Goal: Transaction & Acquisition: Purchase product/service

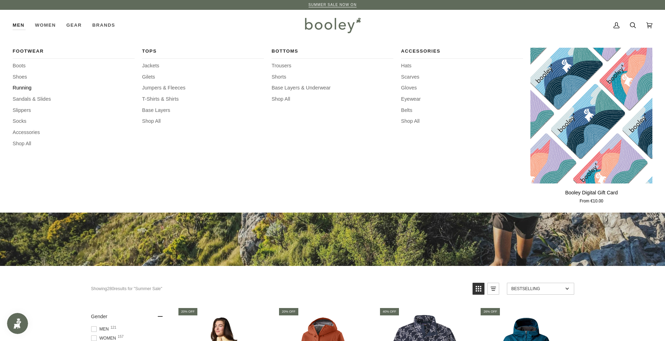
click at [29, 86] on span "Running" at bounding box center [74, 88] width 122 height 8
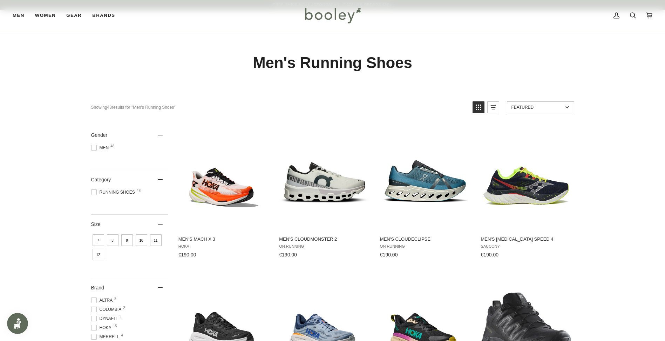
drag, startPoint x: 448, startPoint y: 254, endPoint x: 503, endPoint y: 352, distance: 112.7
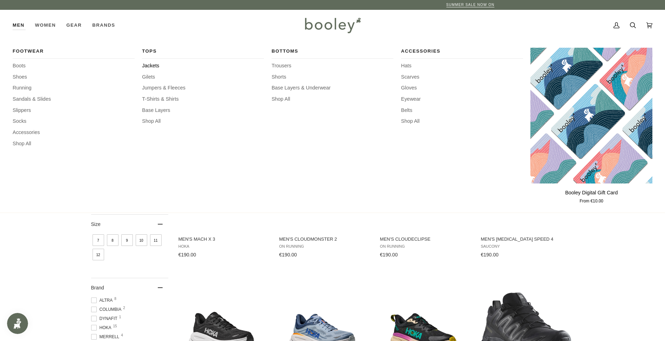
click at [157, 63] on span "Jackets" at bounding box center [203, 66] width 122 height 8
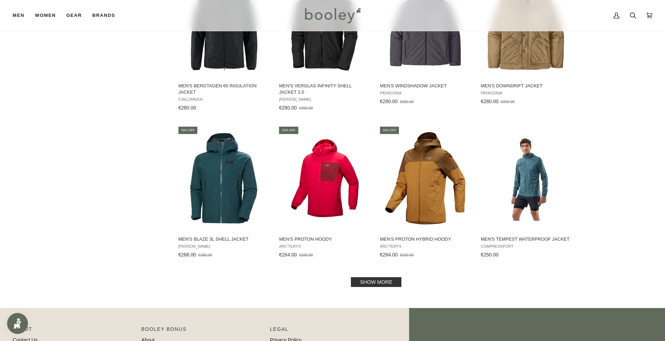
scroll to position [596, 0]
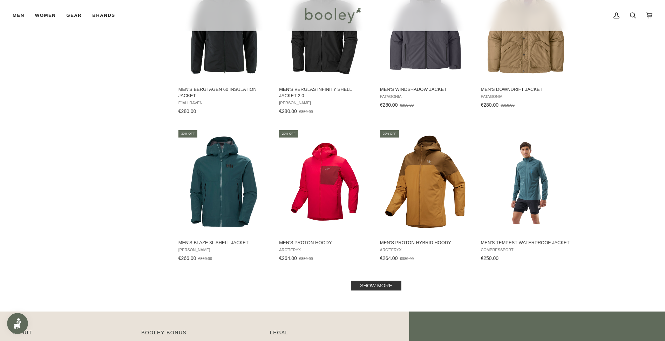
click at [382, 290] on link "Show more" at bounding box center [376, 285] width 50 height 10
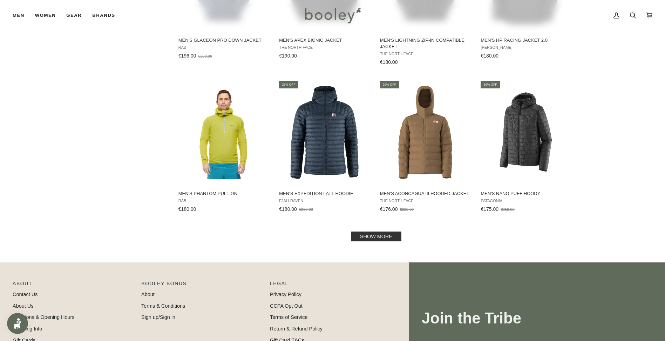
scroll to position [1377, 0]
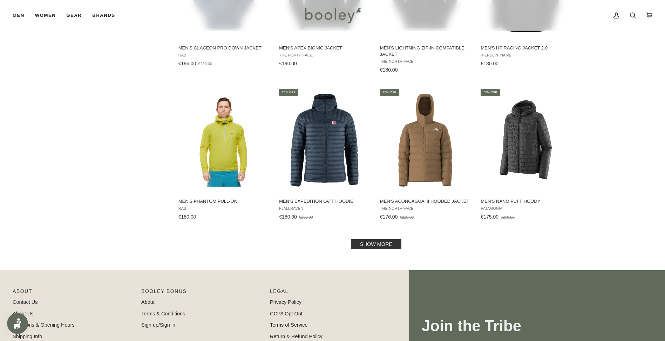
click at [389, 245] on link "Show more" at bounding box center [376, 244] width 50 height 10
